Goal: Task Accomplishment & Management: Manage account settings

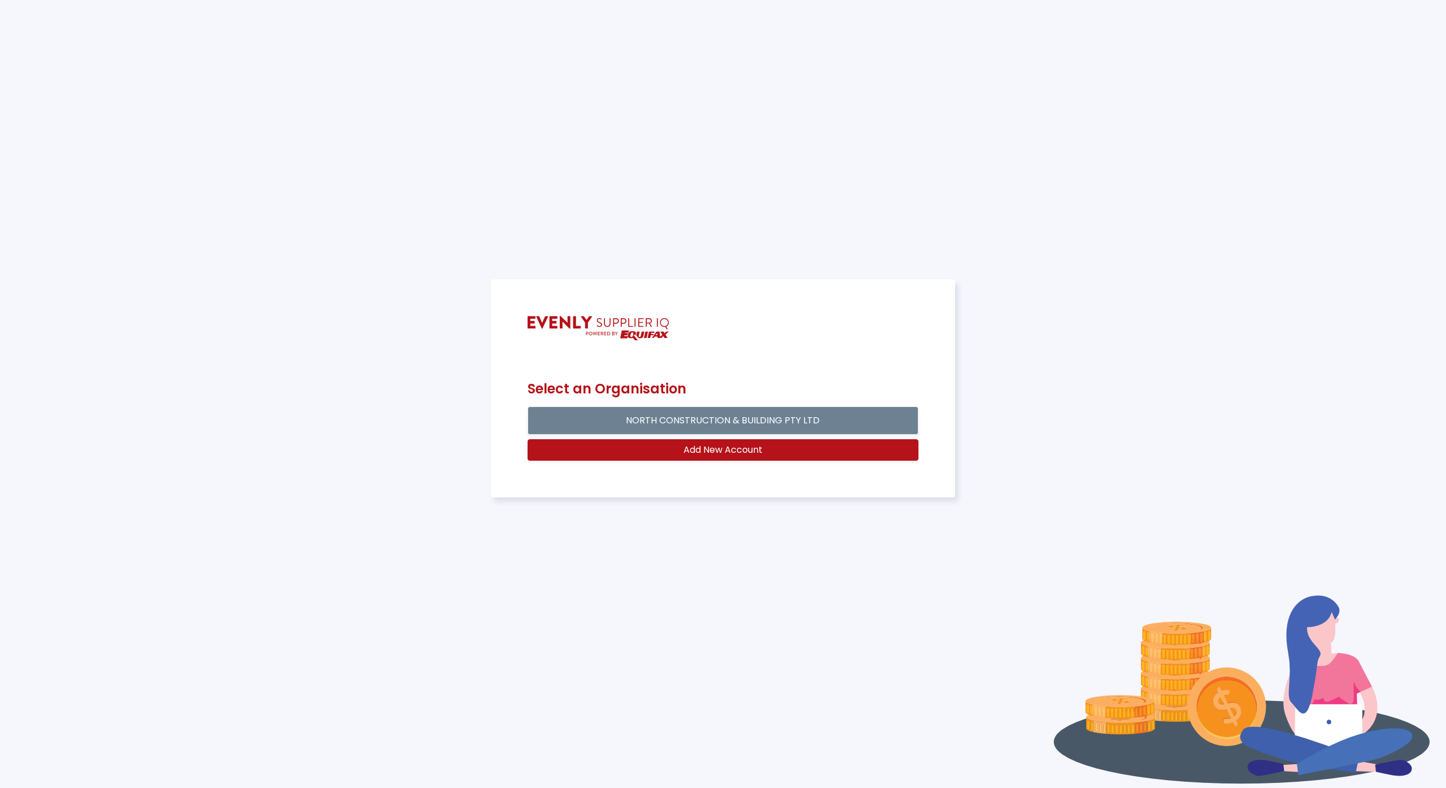
click at [651, 420] on button "NORTH CONSTRUCTION & BUILDING PTY LTD" at bounding box center [723, 420] width 390 height 28
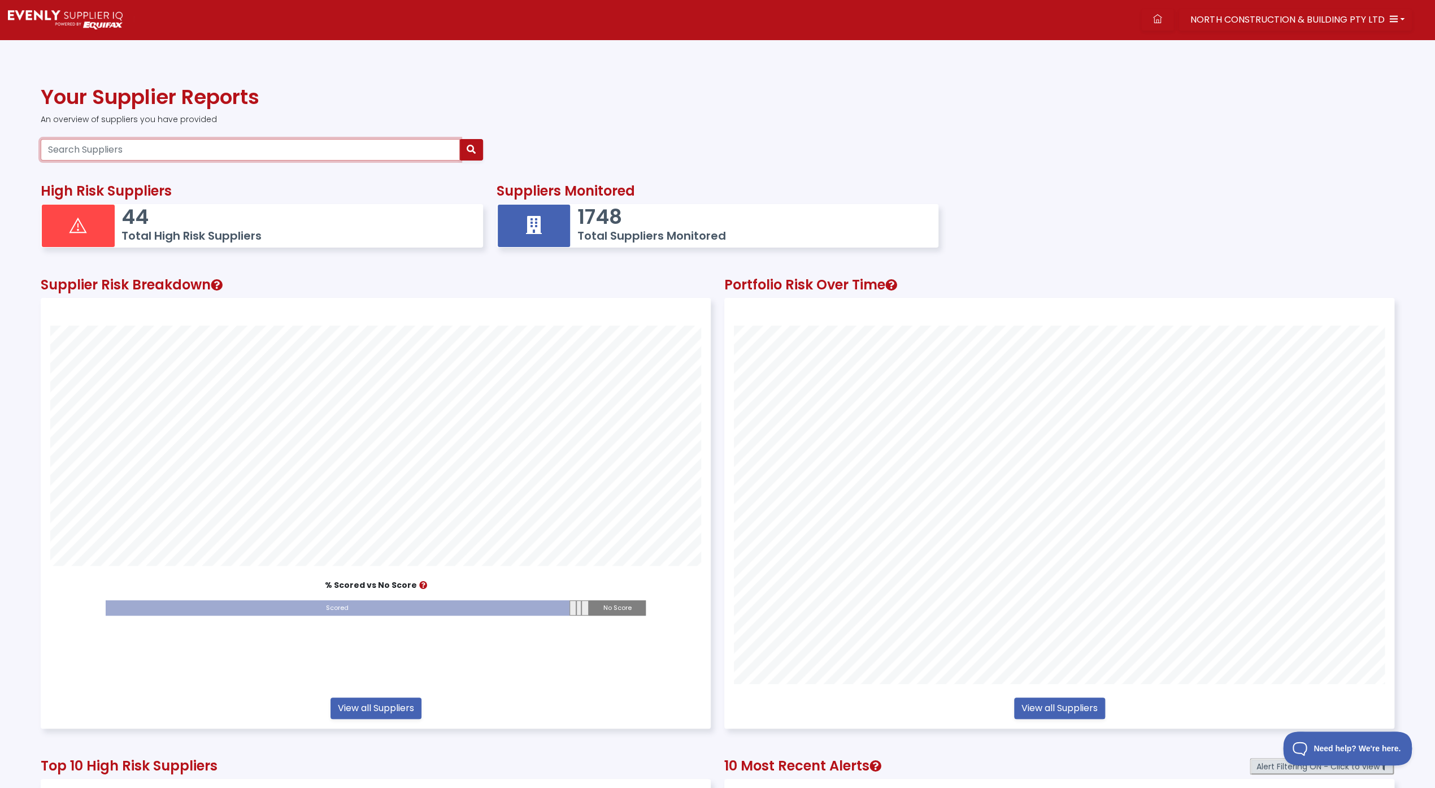
click at [136, 150] on input "Search Suppliers" at bounding box center [250, 149] width 419 height 21
type input "wildtrax"
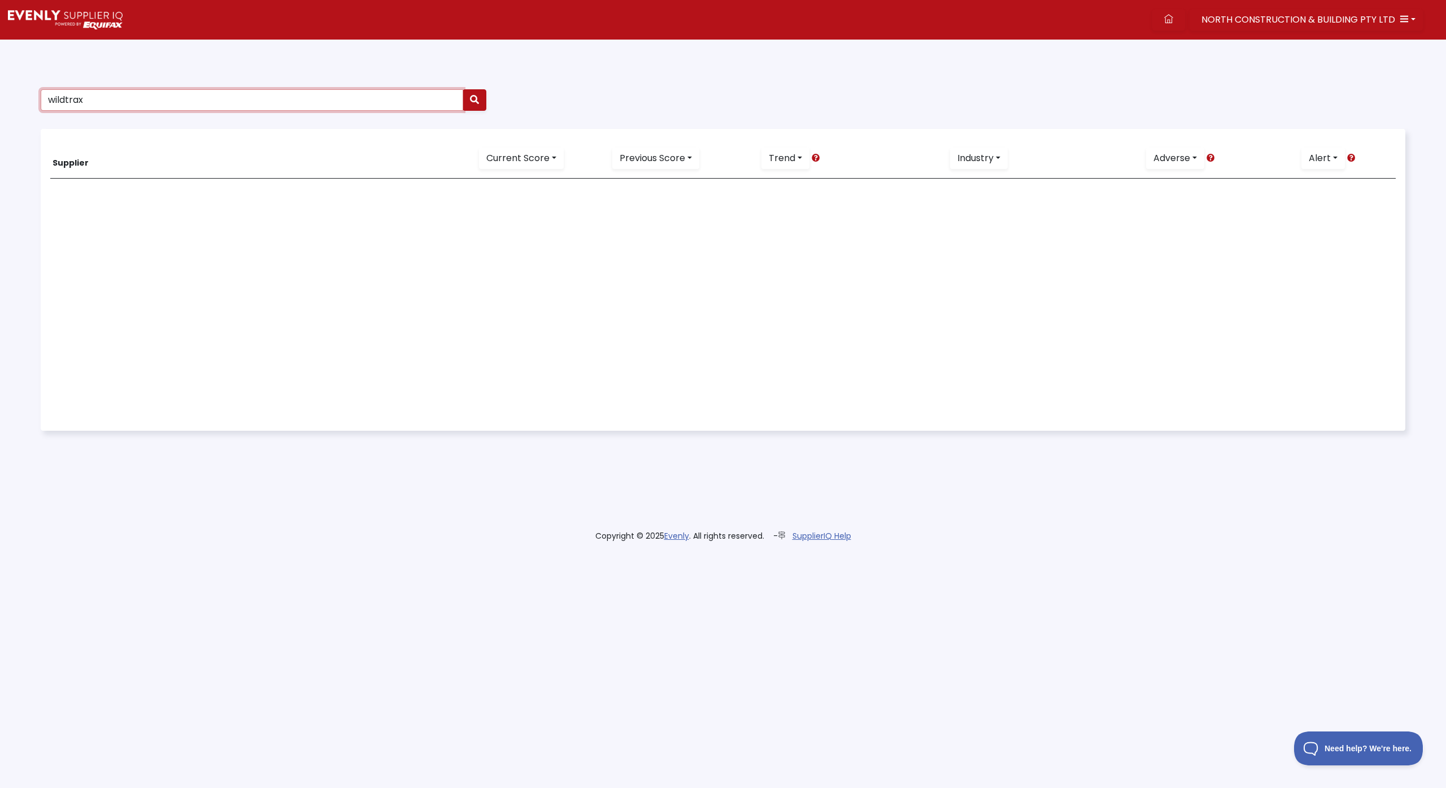
click at [89, 104] on input "wildtrax" at bounding box center [252, 99] width 423 height 21
type input "wild"
click at [479, 98] on button "button" at bounding box center [475, 99] width 24 height 21
click at [35, 14] on img at bounding box center [65, 19] width 115 height 19
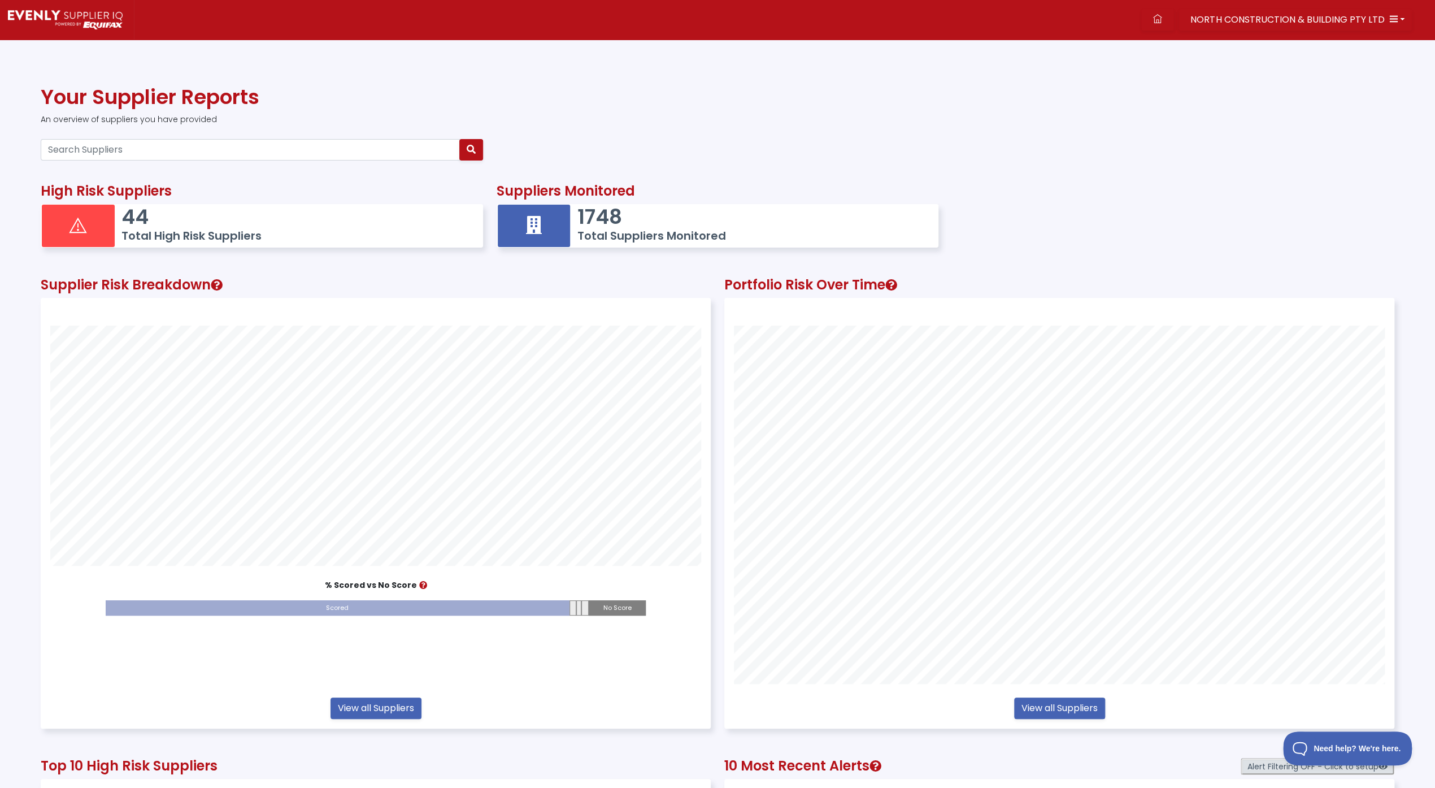
scroll to position [429, 669]
click at [138, 155] on input "Search Suppliers" at bounding box center [250, 149] width 419 height 21
type input "wild"
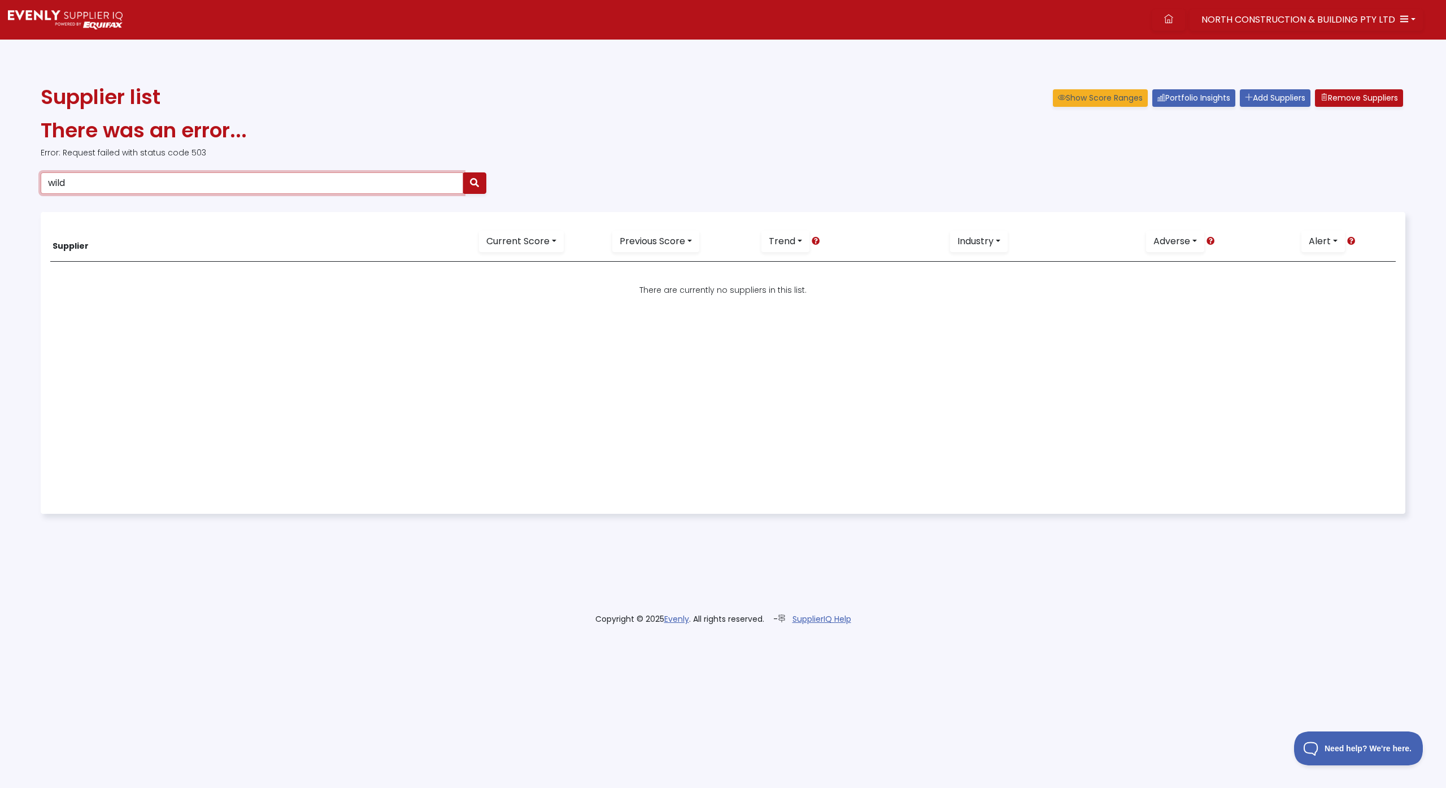
drag, startPoint x: 92, startPoint y: 183, endPoint x: 0, endPoint y: 187, distance: 91.6
click at [0, 187] on div "Supplier list Show Score Ranges Portfolio Insights Add Suppliers Remove Supplie…" at bounding box center [723, 314] width 1446 height 458
click at [35, 21] on img at bounding box center [65, 19] width 115 height 19
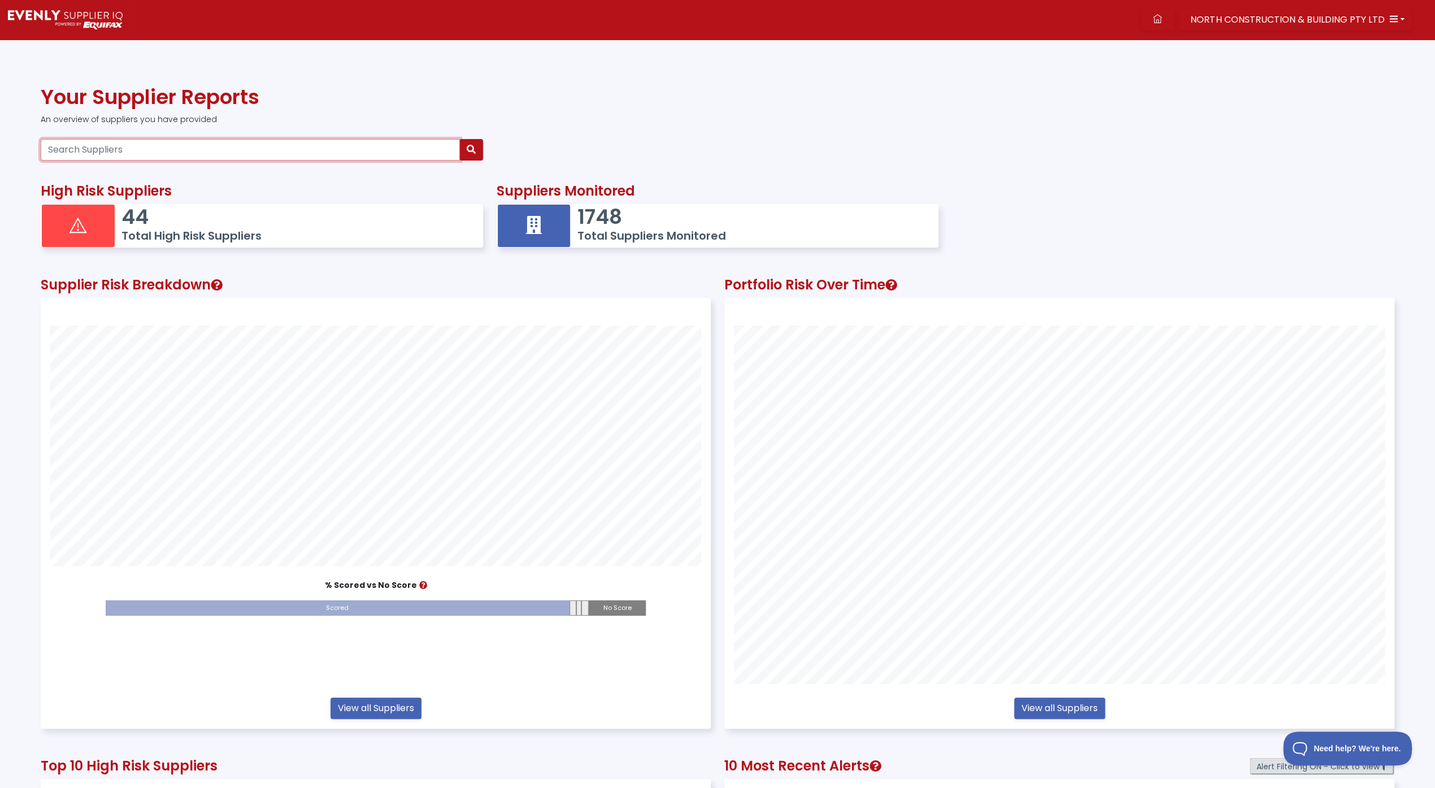
click at [186, 142] on input "Search Suppliers" at bounding box center [250, 149] width 419 height 21
type input "allw"
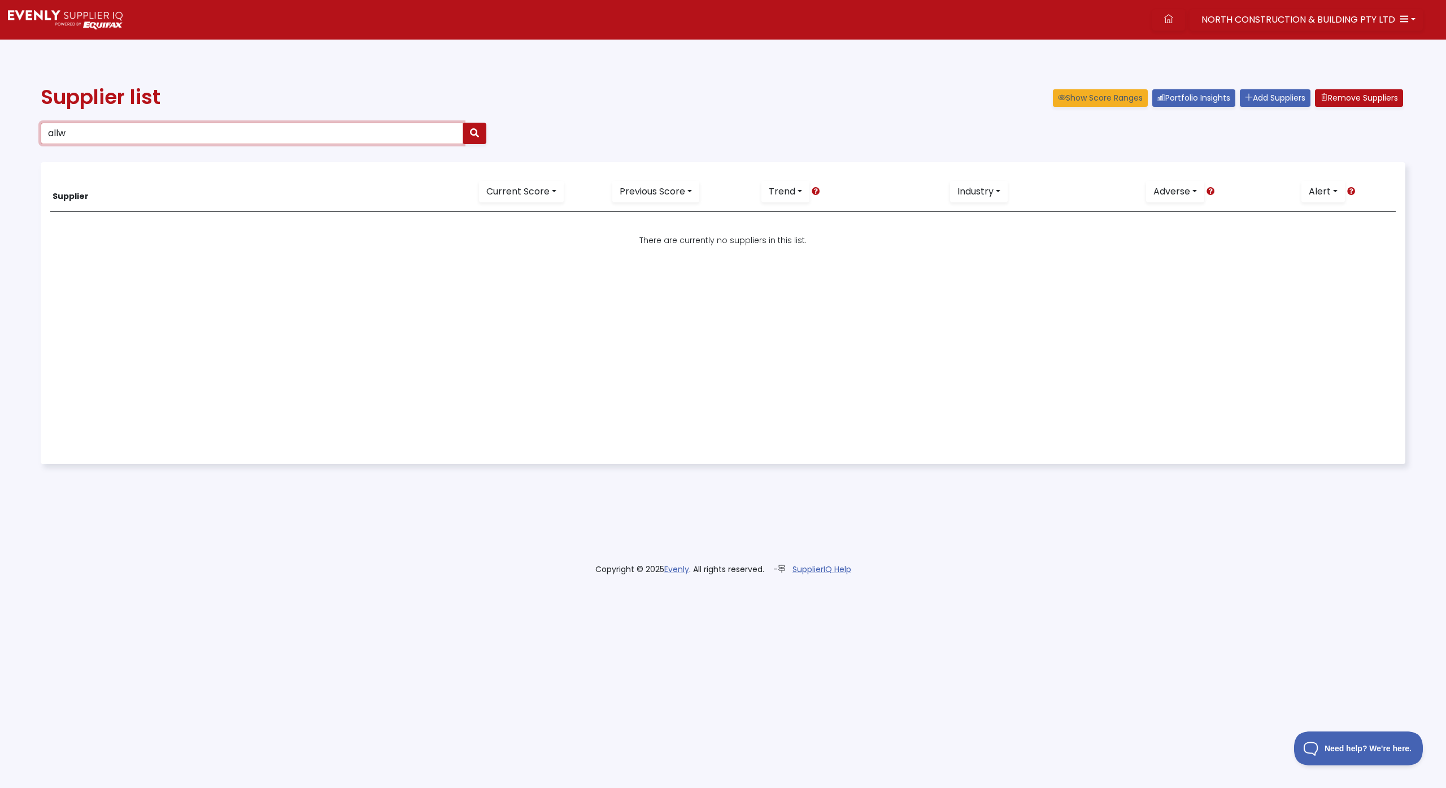
click at [186, 142] on input "allw" at bounding box center [252, 133] width 423 height 21
drag, startPoint x: 172, startPoint y: 138, endPoint x: 20, endPoint y: 119, distance: 152.5
click at [20, 119] on div "Supplier list Show Score Ranges Portfolio Insights Add Suppliers Remove Supplie…" at bounding box center [723, 289] width 1446 height 408
type input "[PERSON_NAME]"
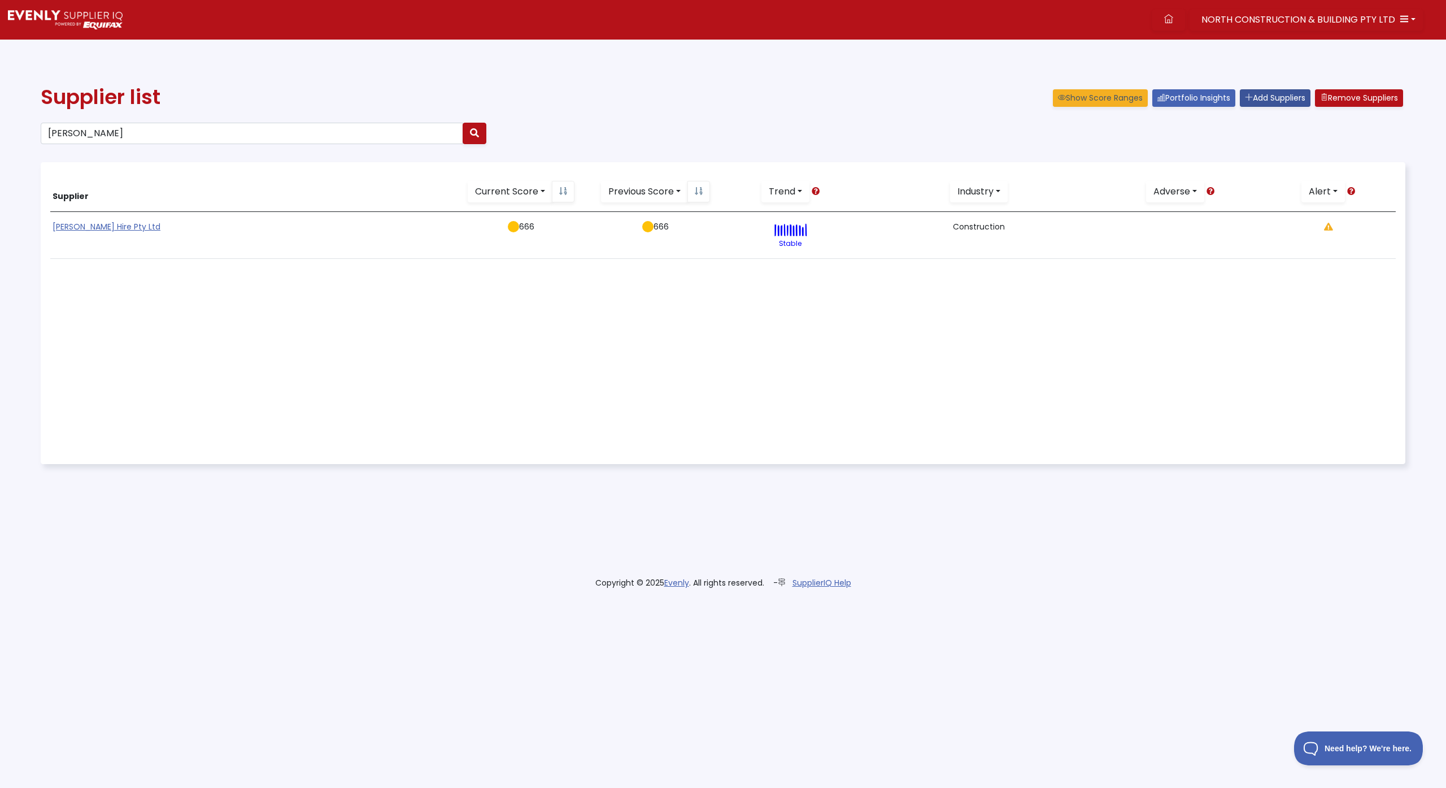
click at [1260, 95] on link "Add Suppliers" at bounding box center [1275, 98] width 71 height 18
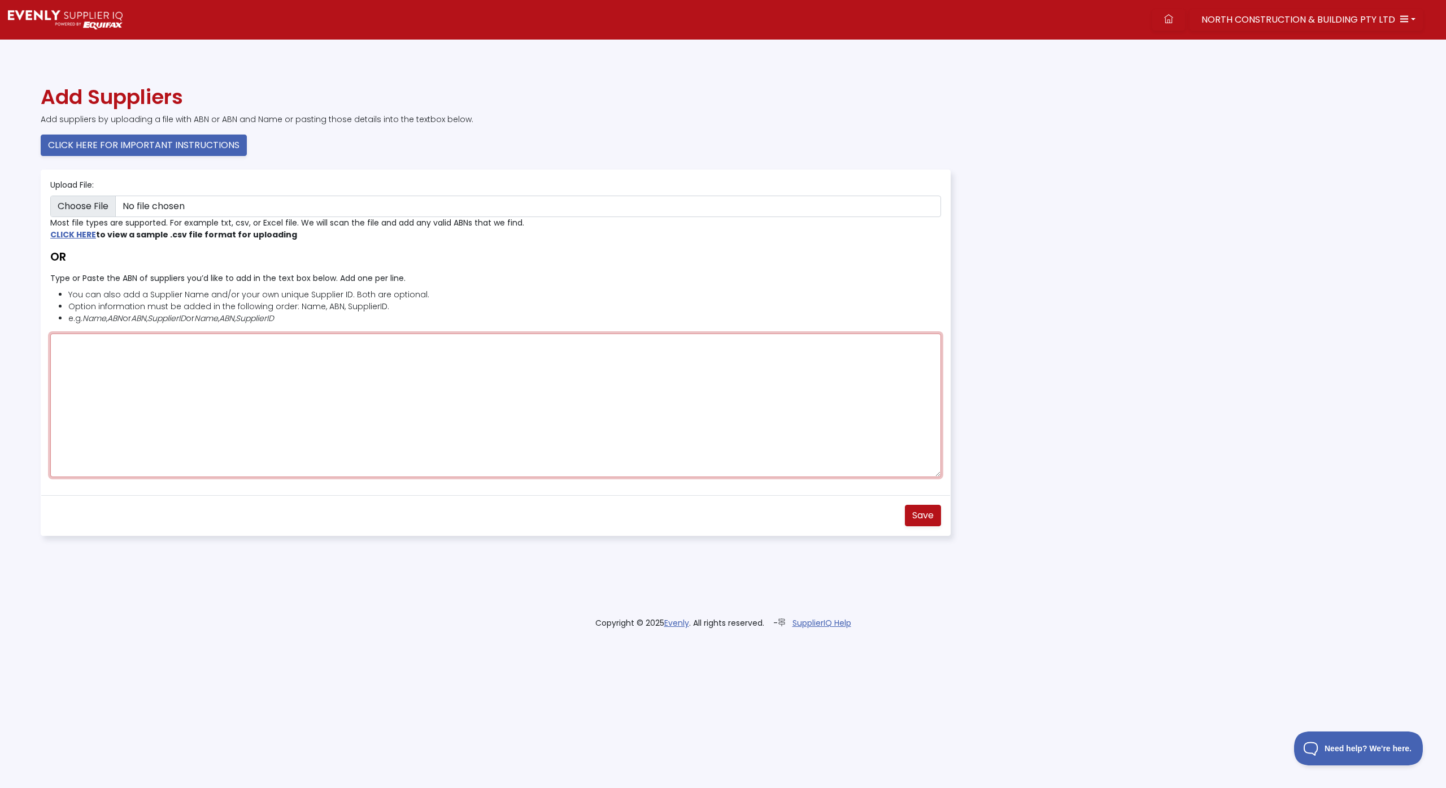
click at [116, 345] on textarea "Type or Paste the ABN of suppliers you’d like to add in the text box below. Add…" at bounding box center [495, 404] width 891 height 143
type textarea "35642867865"
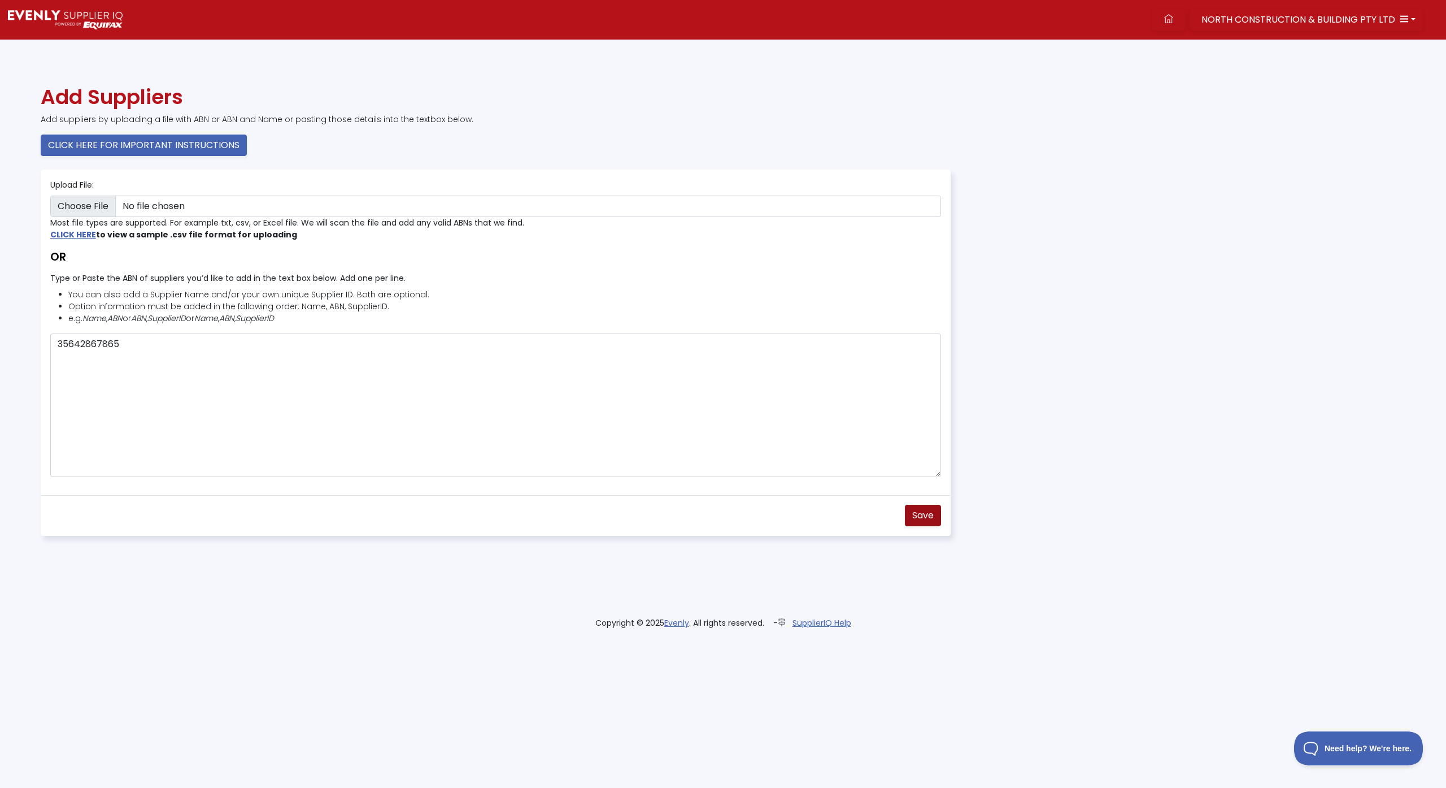
click at [912, 524] on button "Save" at bounding box center [923, 514] width 36 height 21
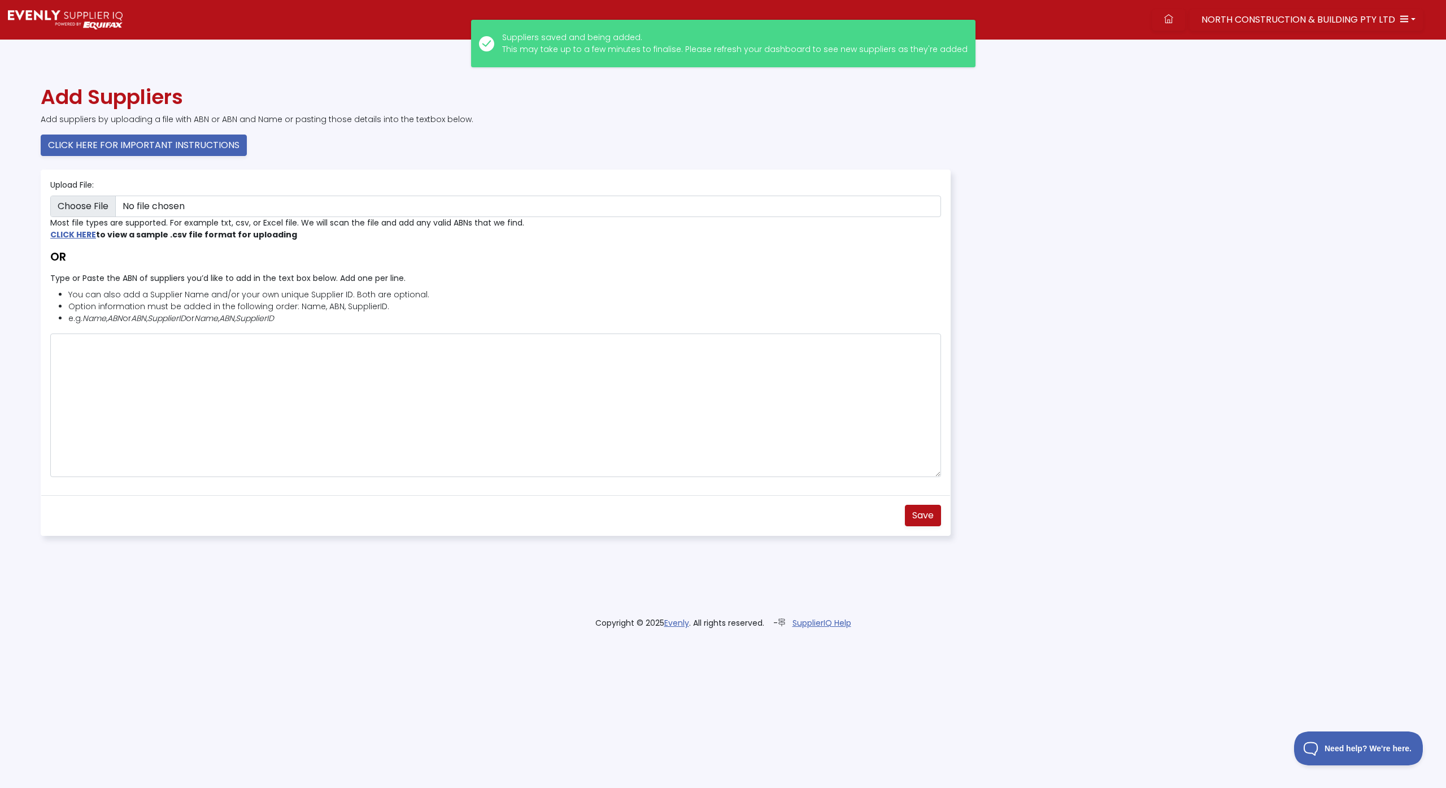
click at [32, 14] on img at bounding box center [65, 19] width 115 height 19
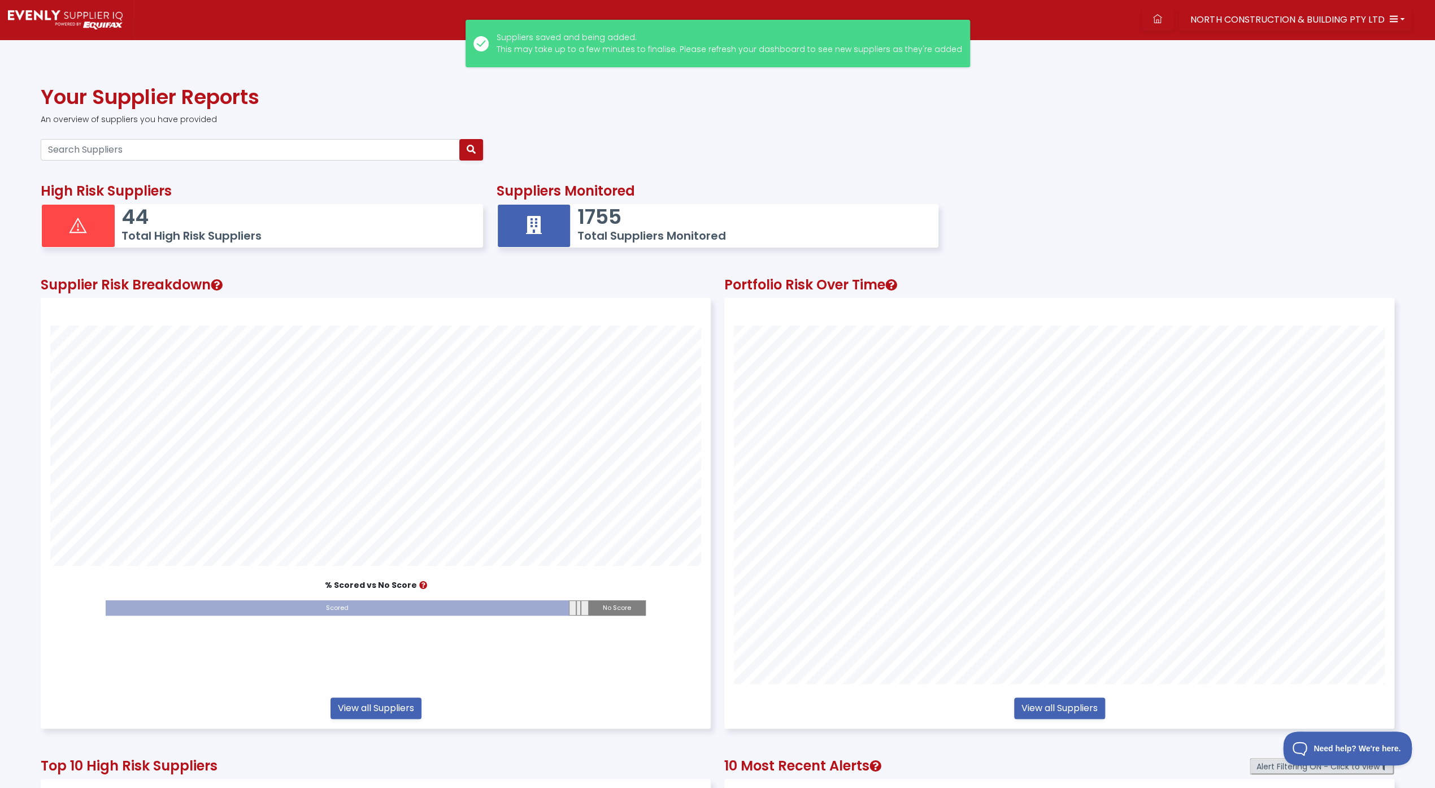
scroll to position [429, 669]
click at [139, 149] on input "Search Suppliers" at bounding box center [250, 149] width 419 height 21
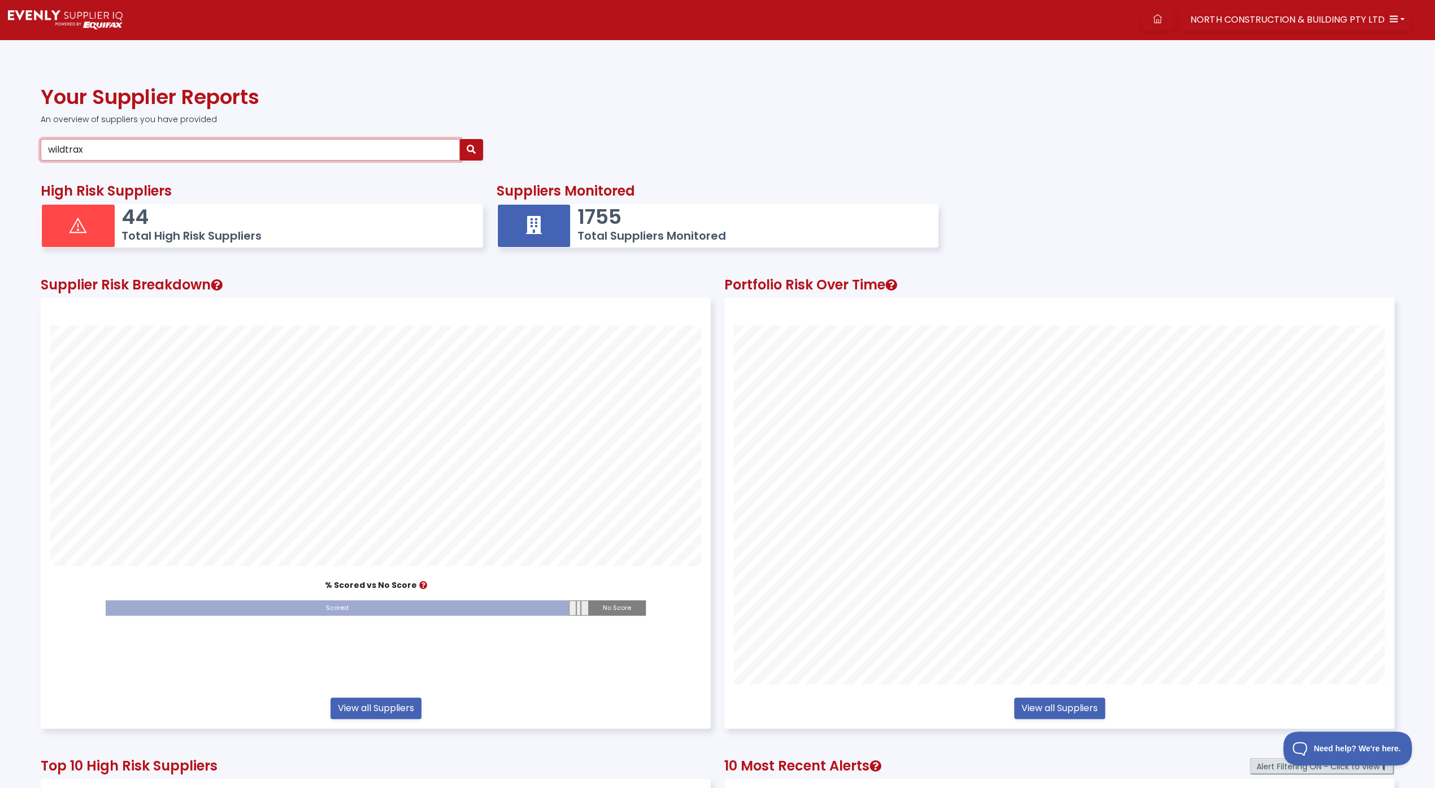
type input "wildtrax"
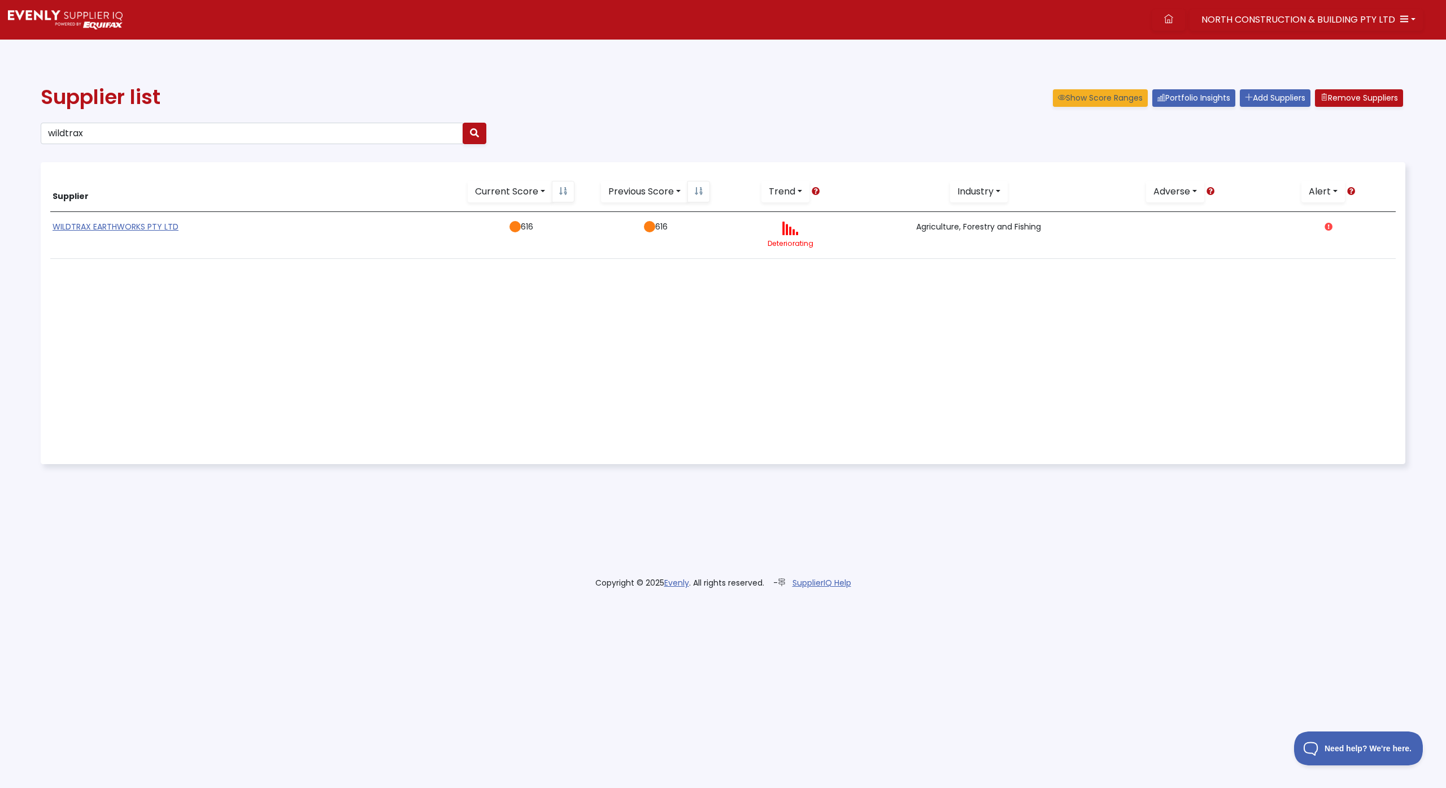
click at [124, 228] on link "WILDTRAX EARTHWORKS PTY LTD" at bounding box center [116, 226] width 126 height 11
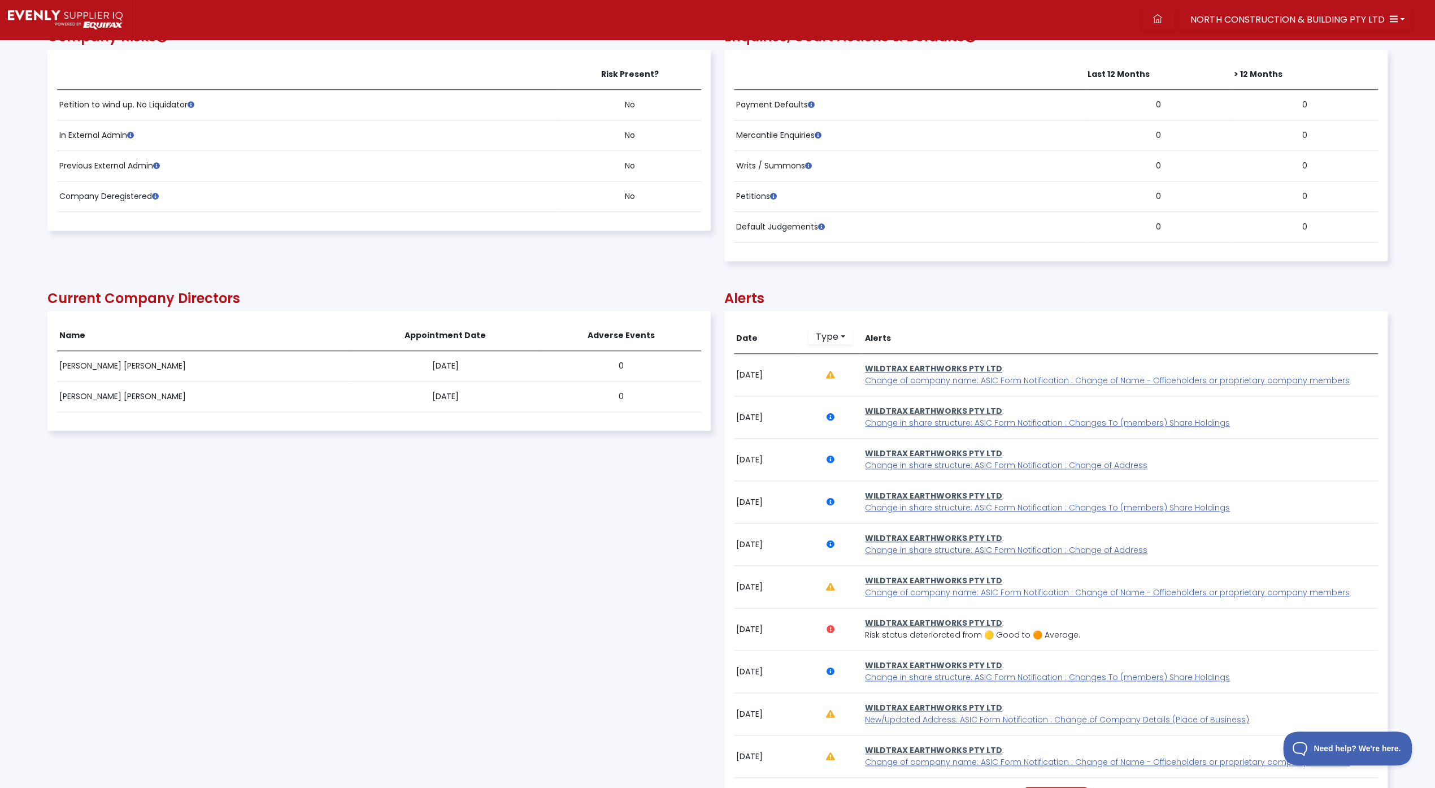
scroll to position [753, 0]
